Goal: Information Seeking & Learning: Find specific fact

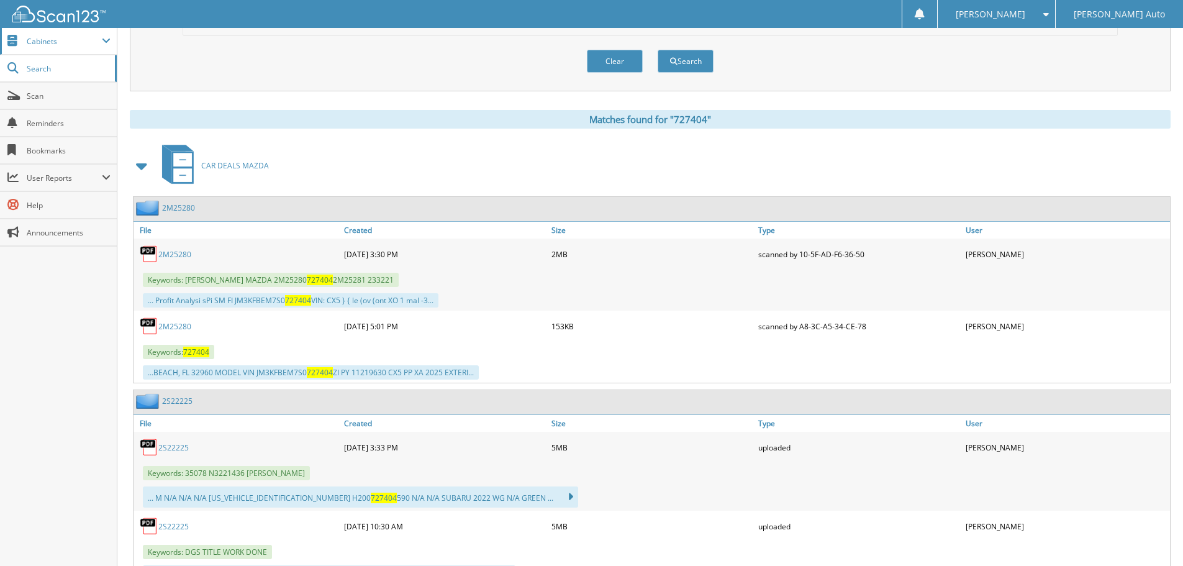
click at [99, 47] on span "Cabinets" at bounding box center [58, 41] width 117 height 27
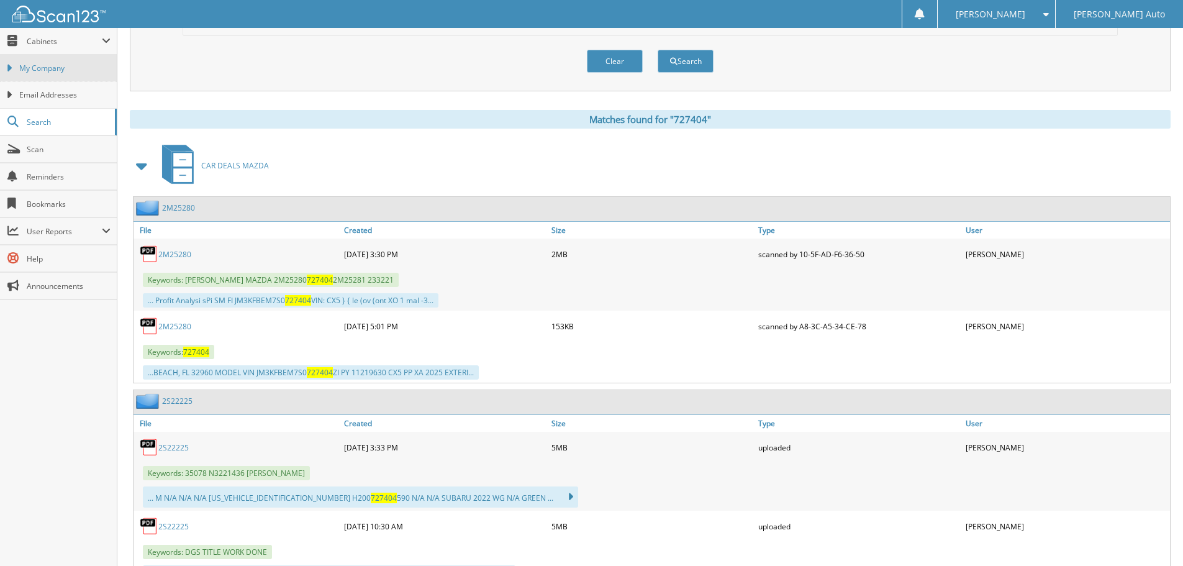
click at [72, 65] on span "My Company" at bounding box center [64, 68] width 91 height 11
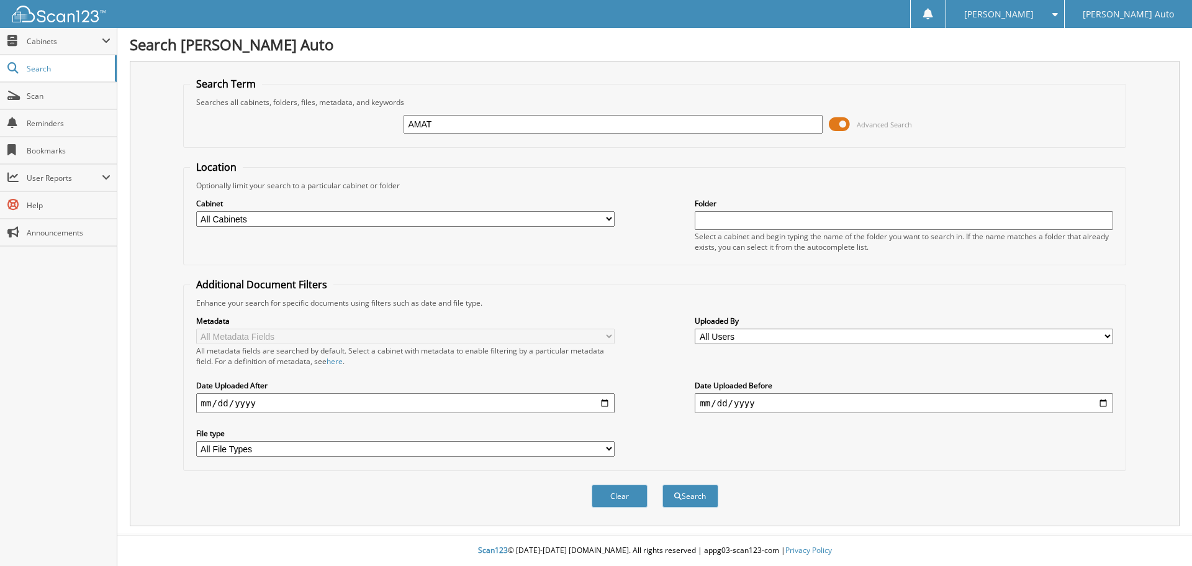
type input "AMAT"
click at [662, 484] on button "Search" at bounding box center [690, 495] width 56 height 23
type input "[PERSON_NAME]"
click at [662, 484] on button "Search" at bounding box center [690, 495] width 56 height 23
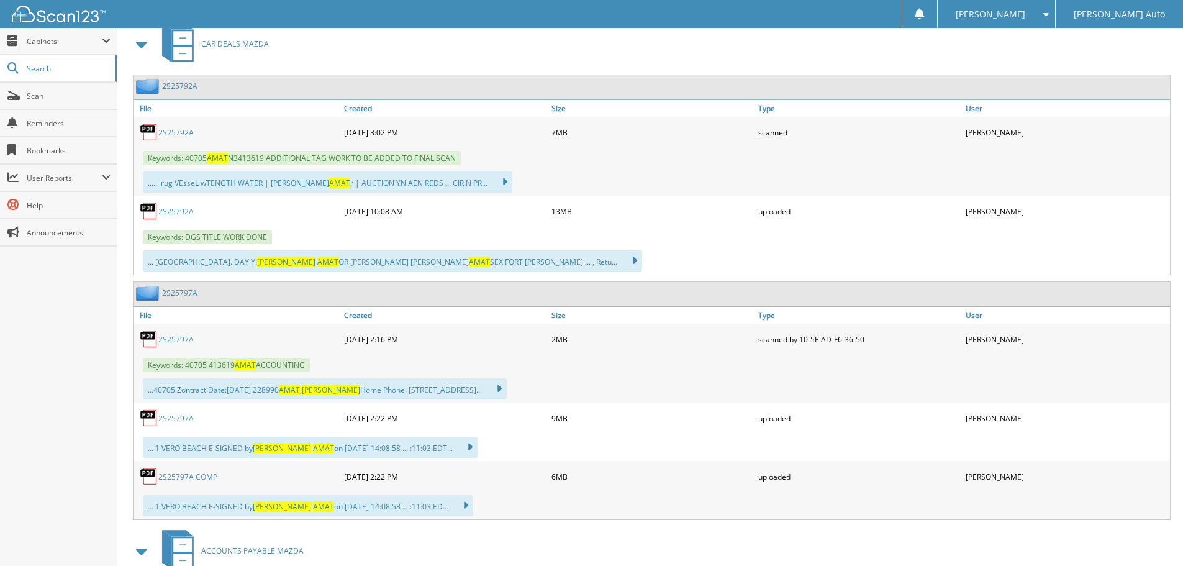
scroll to position [559, 0]
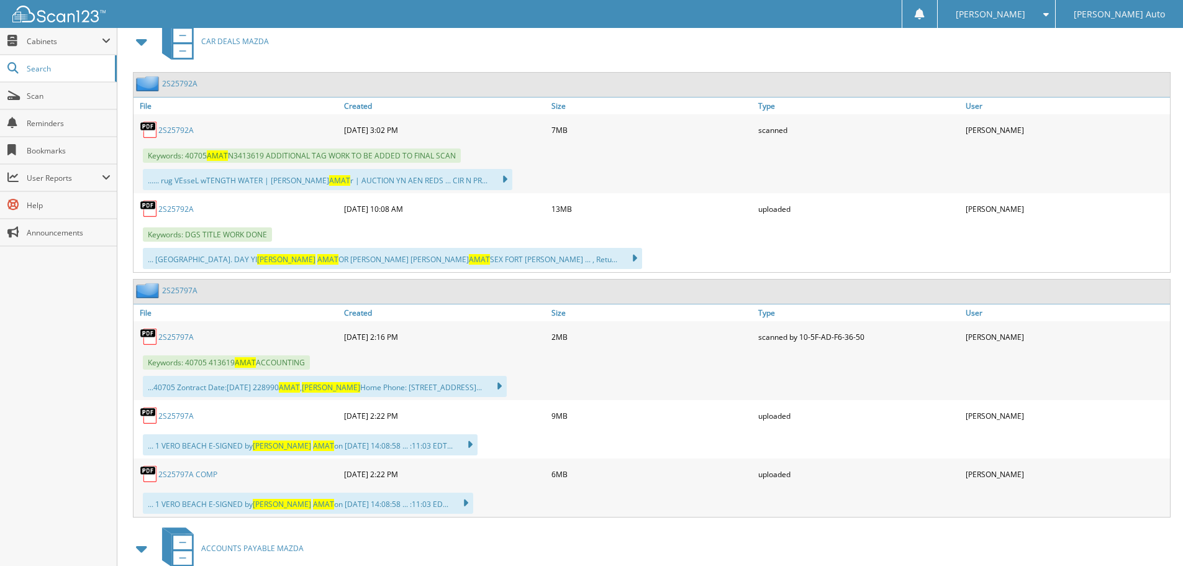
click at [188, 476] on link "2S25797A COMP" at bounding box center [187, 474] width 59 height 11
